Goal: Find specific page/section: Find specific page/section

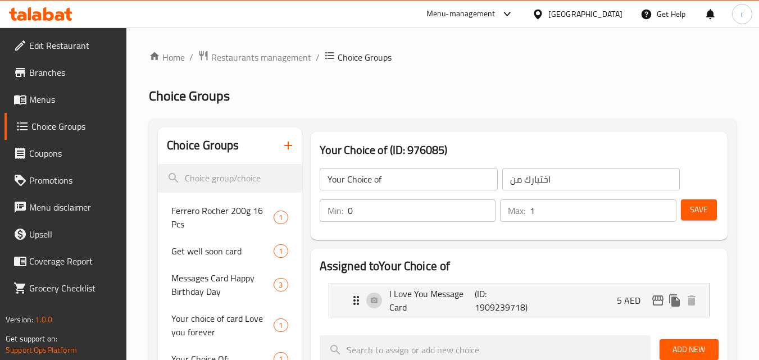
click at [563, 13] on div "[GEOGRAPHIC_DATA]" at bounding box center [585, 14] width 74 height 12
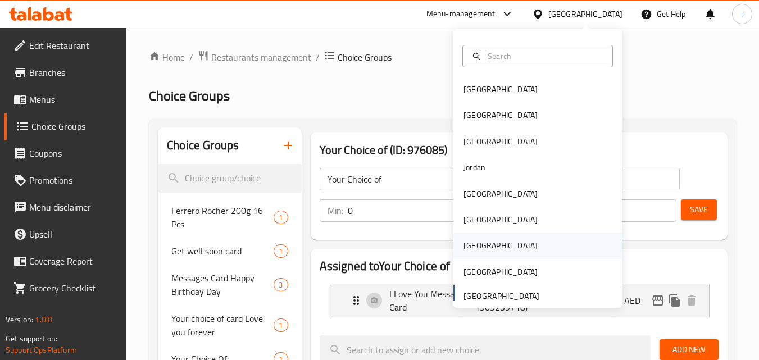
click at [475, 246] on div "[GEOGRAPHIC_DATA]" at bounding box center [501, 246] width 92 height 26
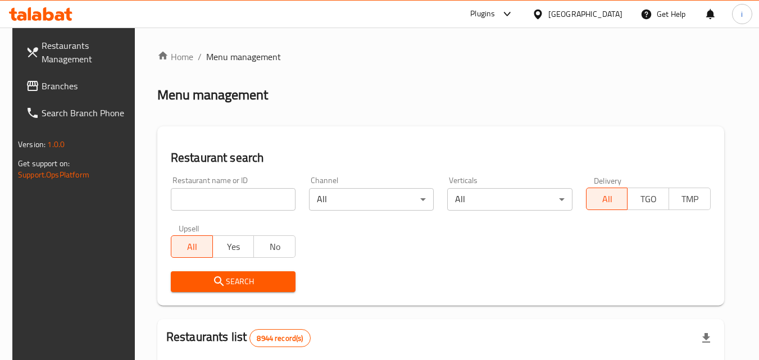
click at [88, 87] on span "Branches" at bounding box center [86, 85] width 89 height 13
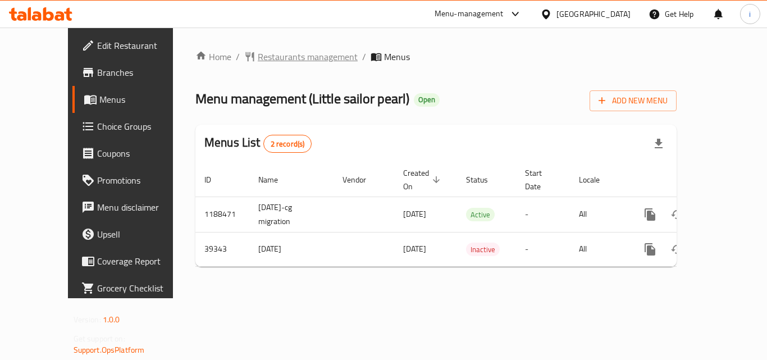
click at [258, 58] on span "Restaurants management" at bounding box center [308, 56] width 100 height 13
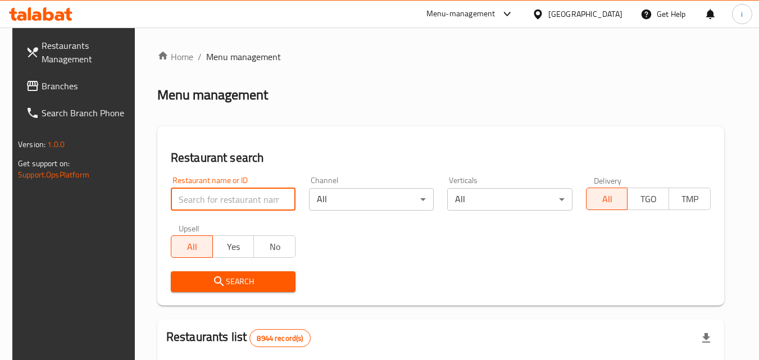
click at [217, 199] on input "search" at bounding box center [233, 199] width 125 height 22
paste input "20517"
type input "20517"
click button "Search" at bounding box center [233, 281] width 125 height 21
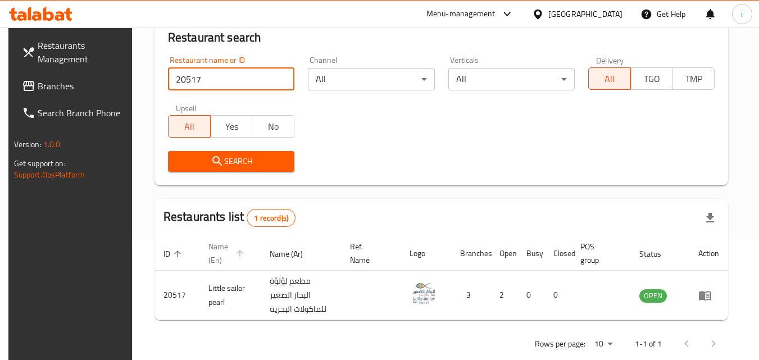
scroll to position [141, 0]
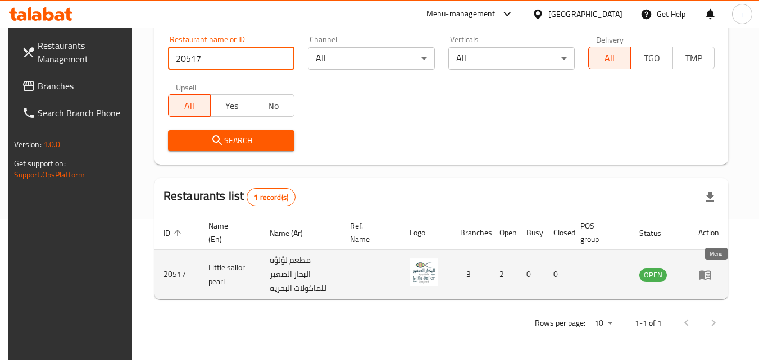
click at [712, 274] on icon "enhanced table" at bounding box center [704, 274] width 13 height 13
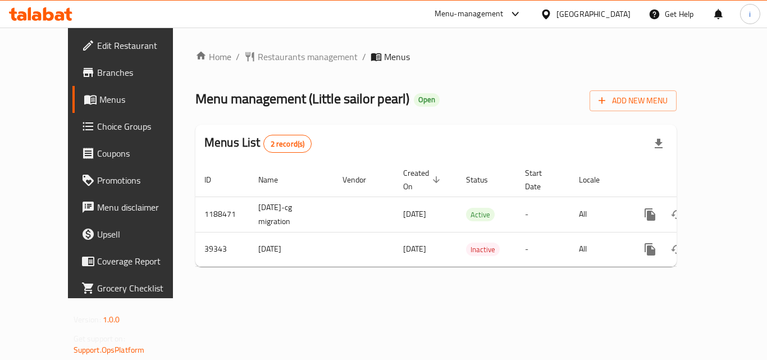
click at [613, 21] on div "[GEOGRAPHIC_DATA]" at bounding box center [586, 14] width 108 height 27
click at [617, 6] on div "[GEOGRAPHIC_DATA]" at bounding box center [586, 14] width 108 height 27
click at [617, 12] on div "[GEOGRAPHIC_DATA]" at bounding box center [594, 14] width 74 height 12
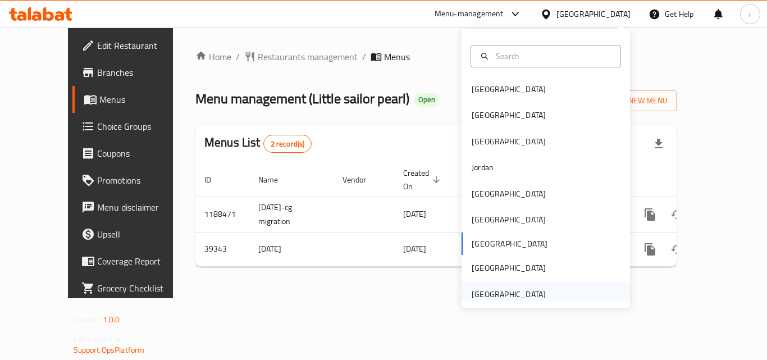
click at [507, 290] on div "[GEOGRAPHIC_DATA]" at bounding box center [509, 294] width 74 height 12
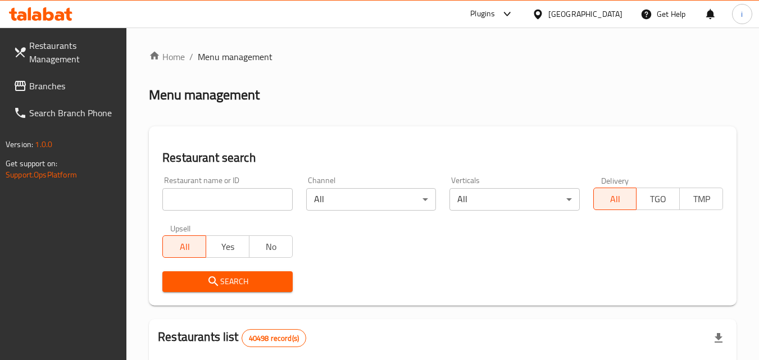
click at [72, 89] on span "Branches" at bounding box center [73, 85] width 89 height 13
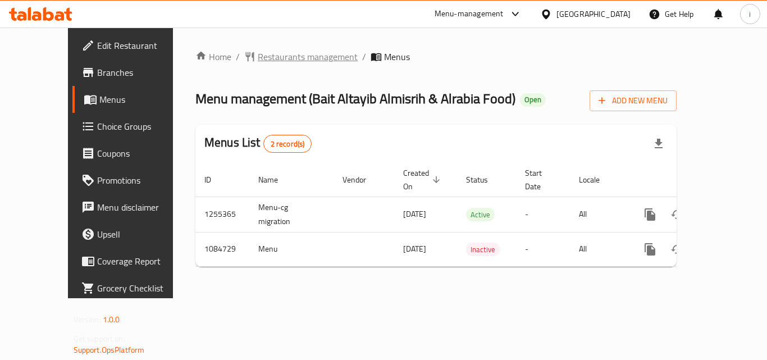
click at [260, 58] on span "Restaurants management" at bounding box center [308, 56] width 100 height 13
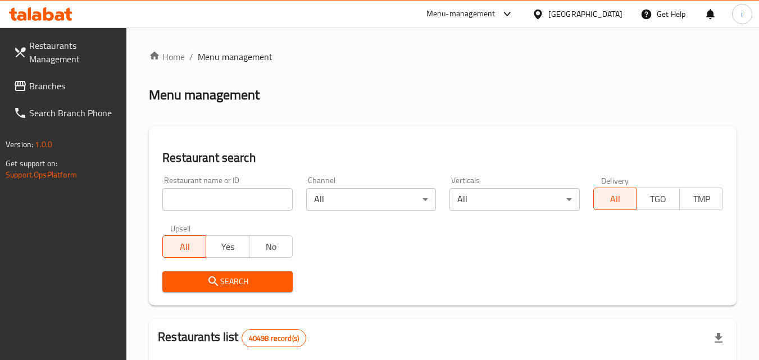
click at [255, 203] on input "search" at bounding box center [227, 199] width 130 height 22
paste input "664570"
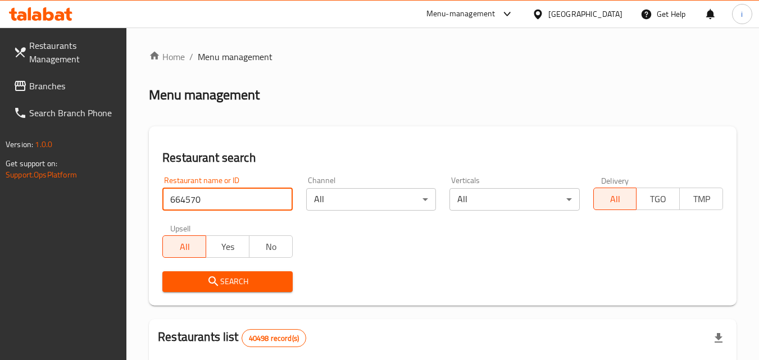
type input "664570"
click button "Search" at bounding box center [227, 281] width 130 height 21
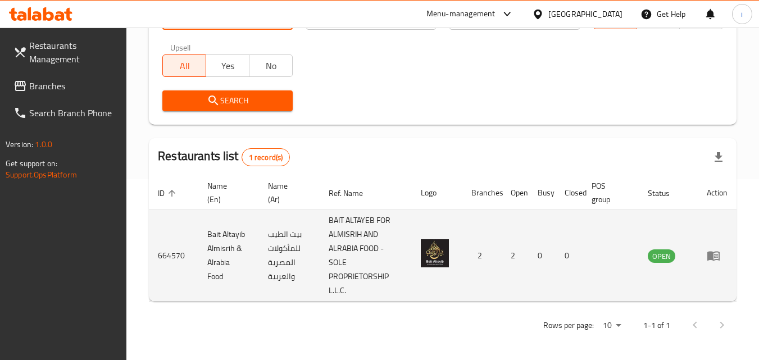
scroll to position [183, 0]
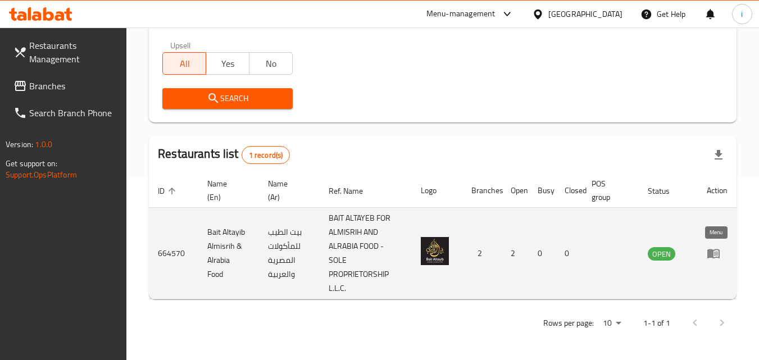
click at [715, 259] on icon "enhanced table" at bounding box center [713, 253] width 13 height 13
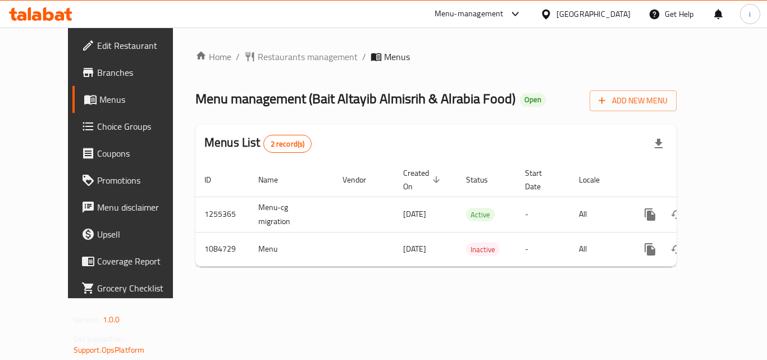
click at [590, 16] on div "[GEOGRAPHIC_DATA]" at bounding box center [594, 14] width 74 height 12
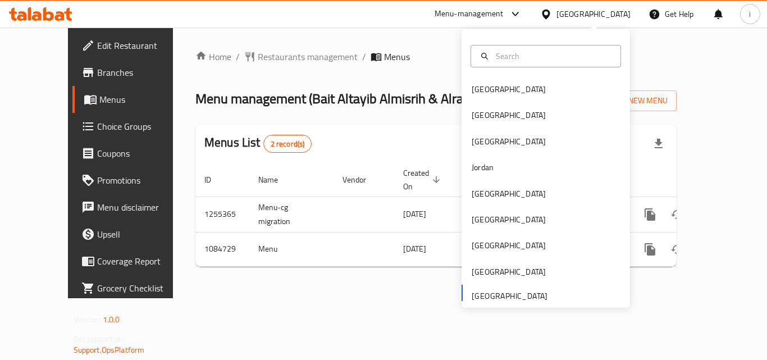
click at [491, 15] on div "Menu-management" at bounding box center [469, 13] width 69 height 13
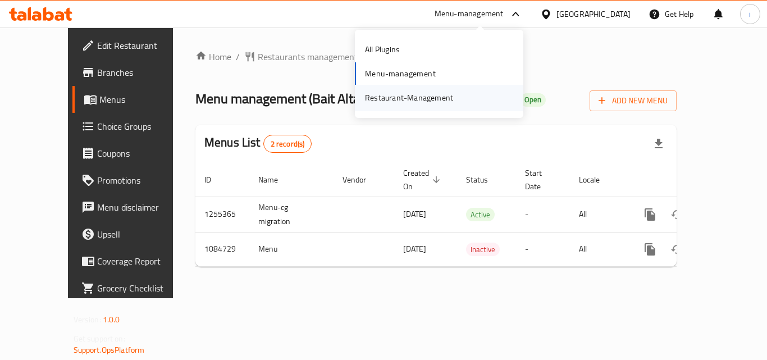
click at [450, 99] on div "Restaurant-Management" at bounding box center [409, 98] width 88 height 12
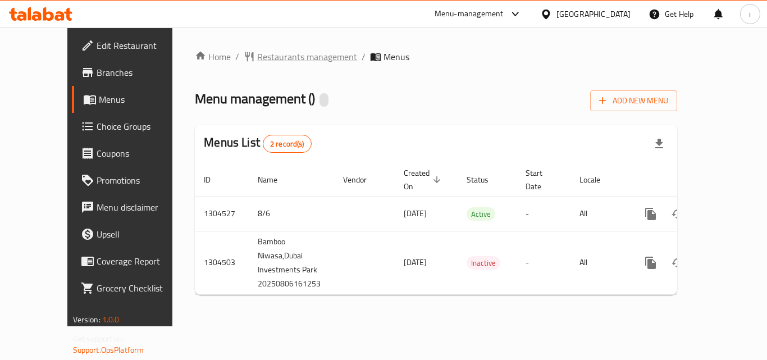
click at [257, 59] on span "Restaurants management" at bounding box center [307, 56] width 100 height 13
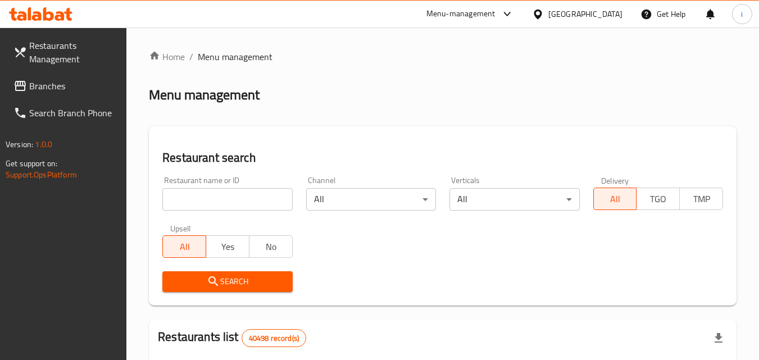
click at [230, 201] on input "search" at bounding box center [227, 199] width 130 height 22
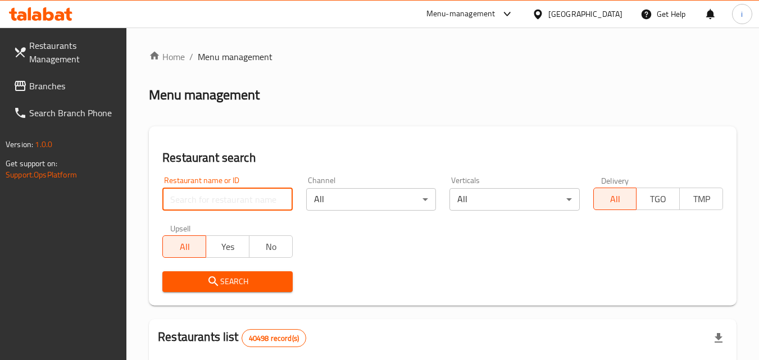
paste input "703282"
type input "703282"
click button "Search" at bounding box center [227, 281] width 130 height 21
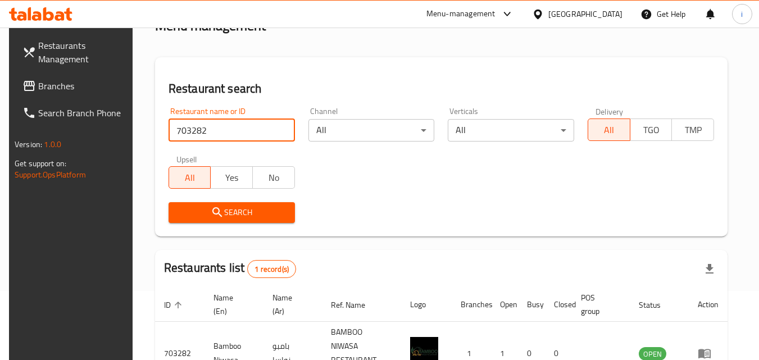
scroll to position [141, 0]
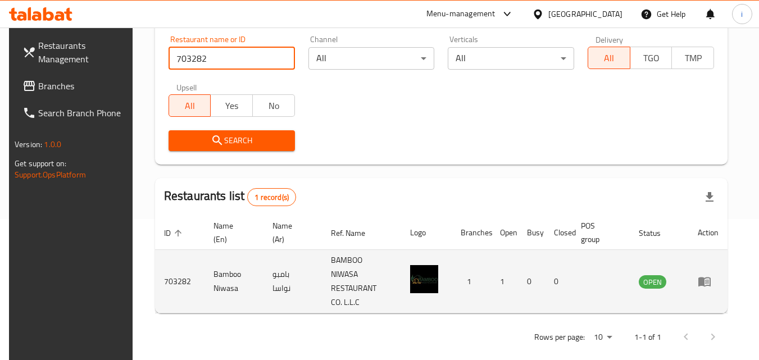
click at [711, 275] on icon "enhanced table" at bounding box center [704, 281] width 13 height 13
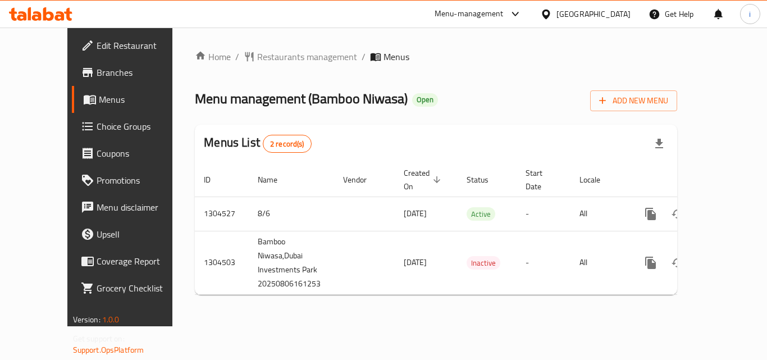
click at [501, 10] on div "Menu-management" at bounding box center [469, 13] width 69 height 13
click at [444, 101] on div "Restaurant-Management" at bounding box center [409, 98] width 88 height 12
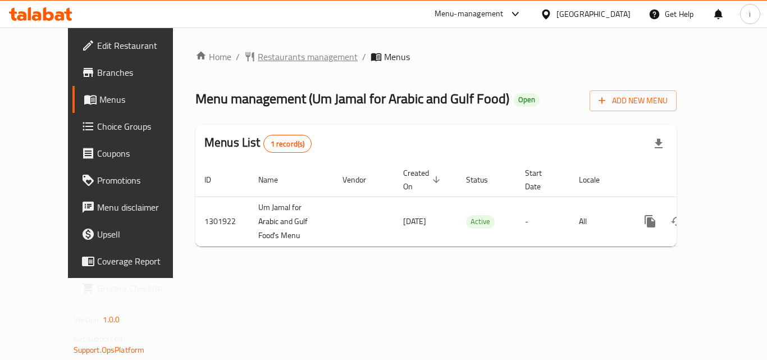
click at [276, 62] on span "Restaurants management" at bounding box center [308, 56] width 100 height 13
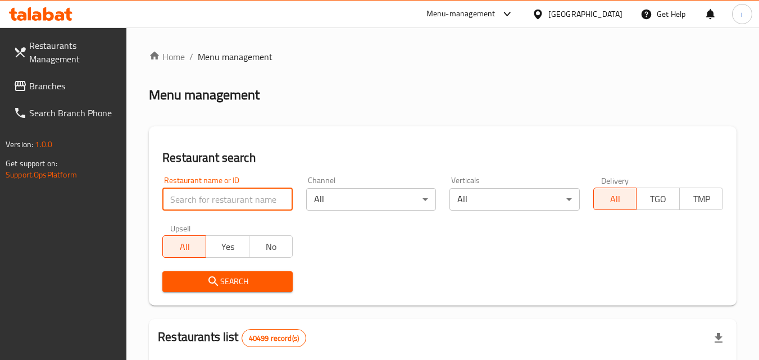
click at [237, 203] on input "search" at bounding box center [227, 199] width 130 height 22
paste input "702018"
type input "702018"
click button "Search" at bounding box center [227, 281] width 130 height 21
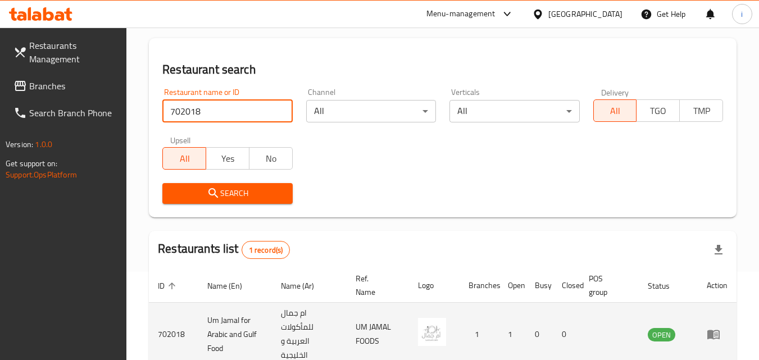
scroll to position [155, 0]
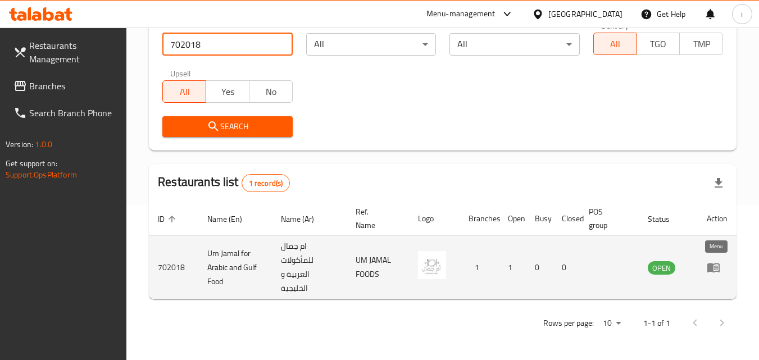
click at [714, 270] on icon "enhanced table" at bounding box center [713, 267] width 13 height 13
